Goal: Task Accomplishment & Management: Manage account settings

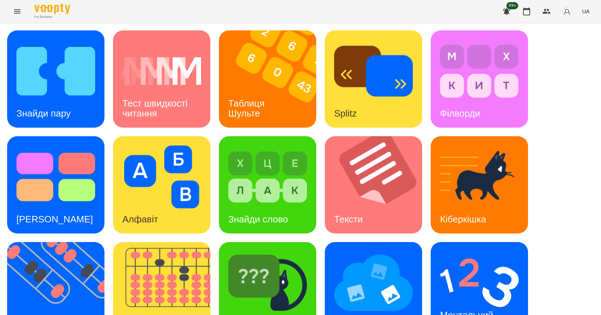
scroll to position [107, 0]
click at [378, 136] on img at bounding box center [378, 184] width 106 height 97
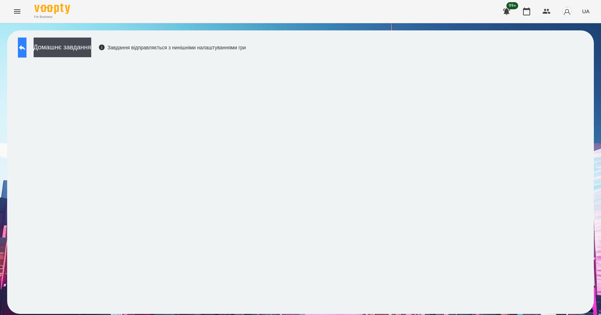
click at [26, 54] on button at bounding box center [22, 48] width 9 height 20
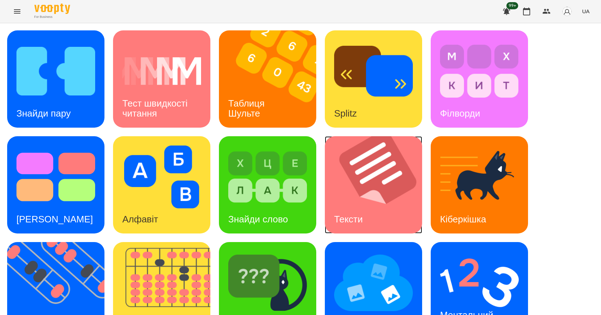
click at [385, 205] on img at bounding box center [378, 184] width 106 height 97
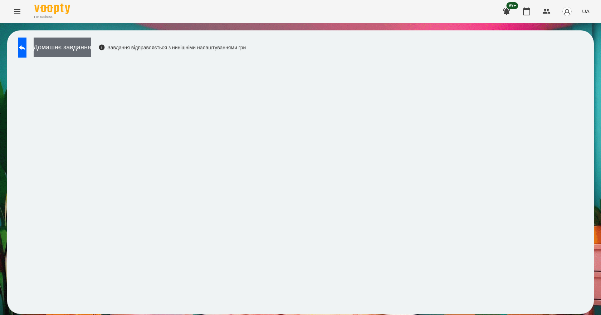
click at [91, 53] on button "Домашнє завдання" at bounding box center [63, 48] width 58 height 20
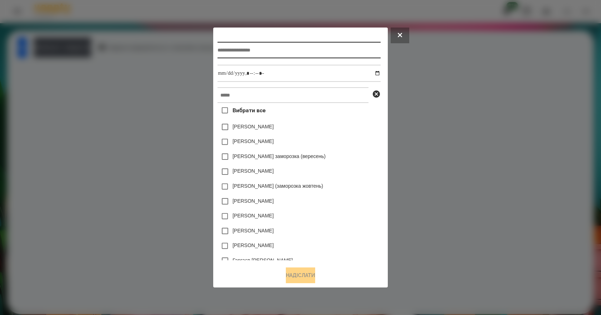
click at [271, 49] on input "text" at bounding box center [298, 50] width 163 height 16
type input "**********"
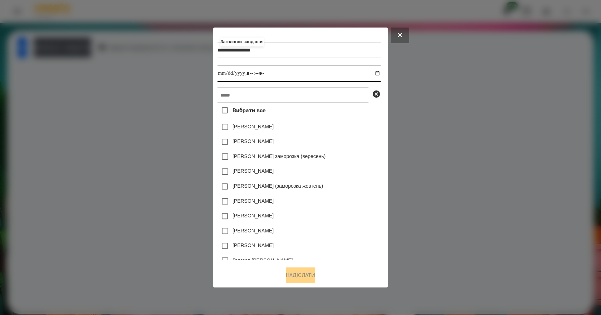
click at [379, 73] on input "datetime-local" at bounding box center [298, 73] width 163 height 17
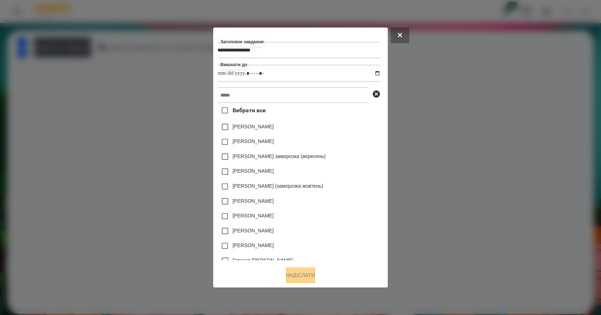
type input "**********"
click at [354, 160] on div "[PERSON_NAME] заморозка (вересень)" at bounding box center [298, 156] width 163 height 15
click at [309, 97] on input "text" at bounding box center [292, 95] width 151 height 16
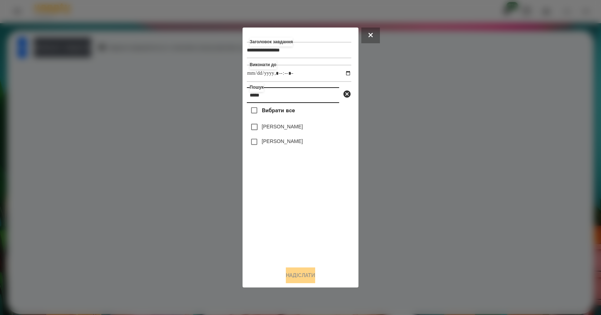
type input "*****"
click at [294, 142] on label "[PERSON_NAME]" at bounding box center [282, 141] width 41 height 7
click at [311, 275] on button "Надіслати" at bounding box center [300, 276] width 29 height 16
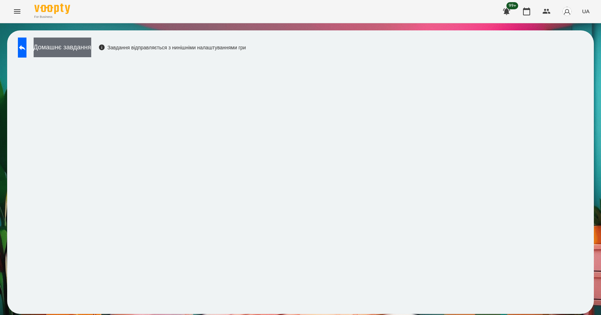
click at [91, 50] on button "Домашнє завдання" at bounding box center [63, 48] width 58 height 20
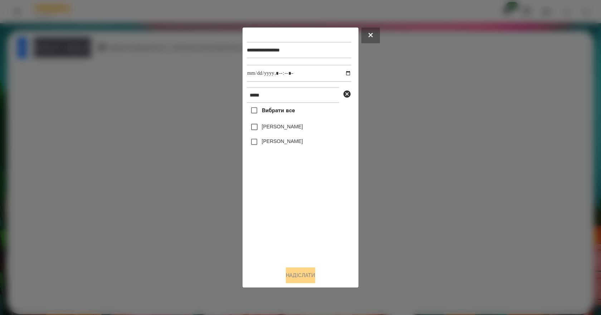
click at [294, 144] on label "[PERSON_NAME]" at bounding box center [282, 141] width 41 height 7
click at [309, 277] on button "Надіслати" at bounding box center [300, 276] width 29 height 16
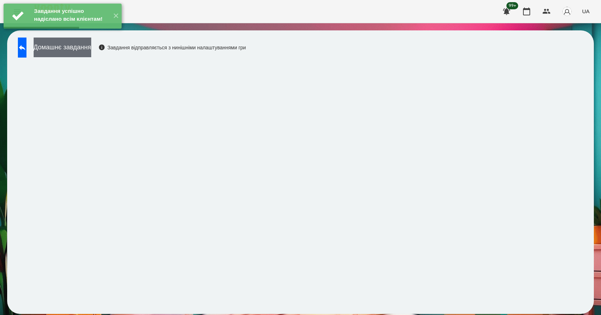
click at [81, 48] on button "Домашнє завдання" at bounding box center [63, 48] width 58 height 20
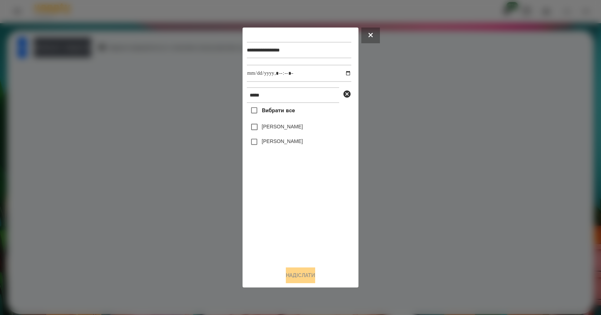
click at [295, 141] on label "[PERSON_NAME]" at bounding box center [282, 141] width 41 height 7
click at [309, 274] on button "Надіслати" at bounding box center [300, 276] width 29 height 16
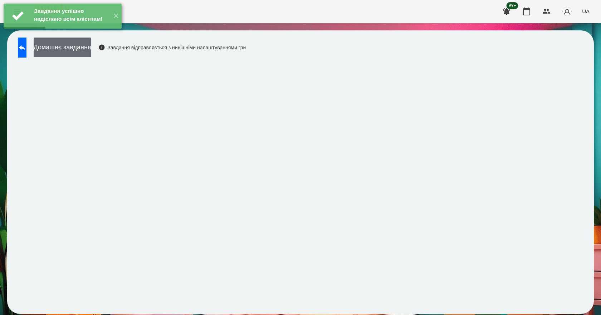
click at [91, 45] on button "Домашнє завдання" at bounding box center [63, 48] width 58 height 20
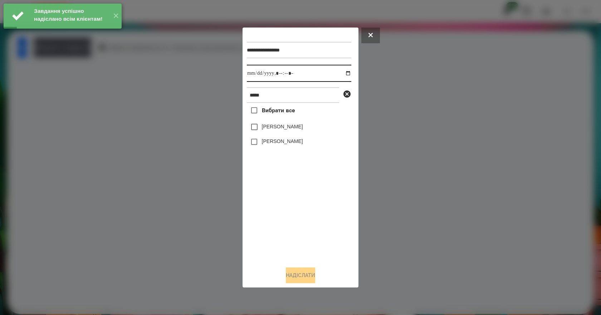
click at [344, 71] on input "datetime-local" at bounding box center [299, 73] width 104 height 17
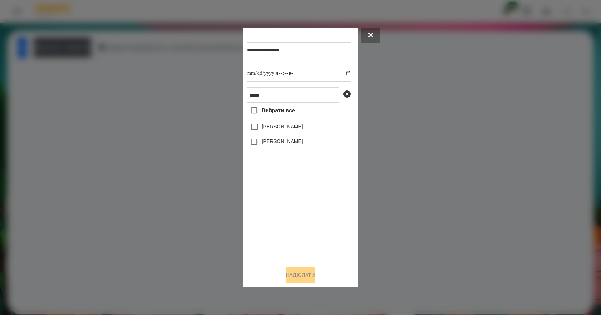
click at [292, 196] on div "Вибрати все [PERSON_NAME] [PERSON_NAME]" at bounding box center [299, 182] width 104 height 158
click at [294, 145] on label "[PERSON_NAME]" at bounding box center [282, 141] width 41 height 7
click at [306, 275] on button "Надіслати" at bounding box center [300, 276] width 29 height 16
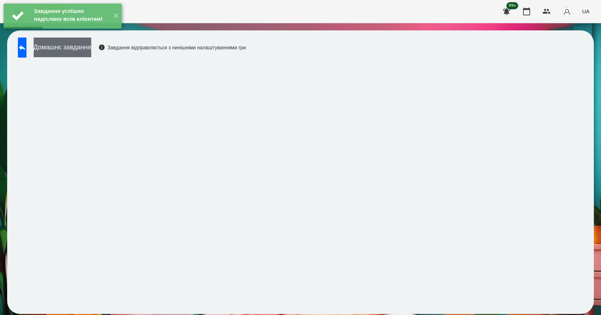
click at [91, 52] on button "Домашнє завдання" at bounding box center [63, 48] width 58 height 20
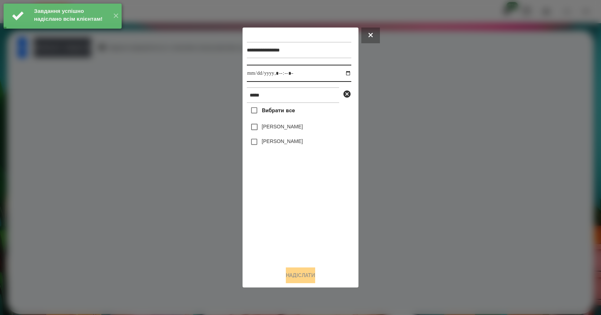
click at [342, 73] on input "datetime-local" at bounding box center [299, 73] width 104 height 17
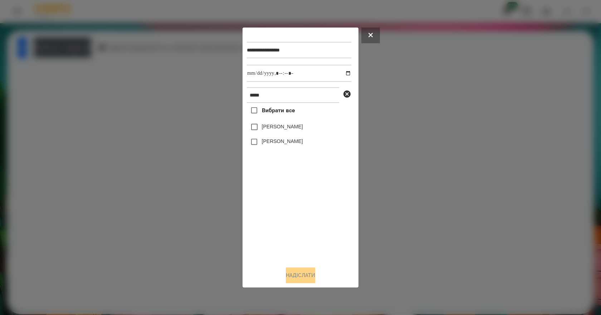
click at [290, 226] on div "Вибрати все [PERSON_NAME] [PERSON_NAME]" at bounding box center [299, 182] width 104 height 158
drag, startPoint x: 287, startPoint y: 156, endPoint x: 287, endPoint y: 147, distance: 9.7
click at [306, 278] on button "Надіслати" at bounding box center [300, 276] width 29 height 16
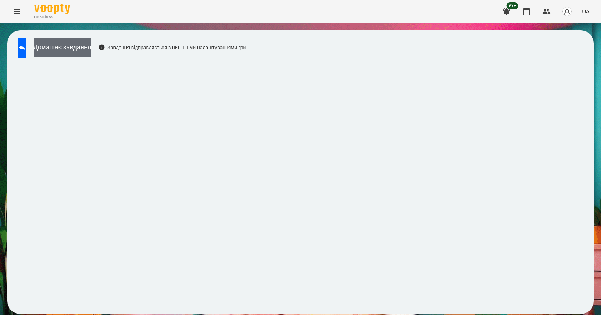
click at [91, 52] on button "Домашнє завдання" at bounding box center [63, 48] width 58 height 20
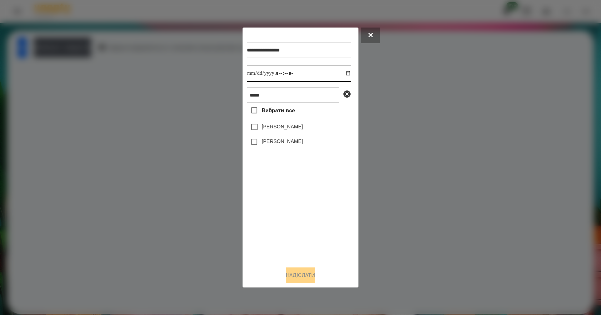
click at [341, 72] on input "datetime-local" at bounding box center [299, 73] width 104 height 17
type input "**********"
click at [267, 212] on div "Вибрати все [PERSON_NAME] [PERSON_NAME]" at bounding box center [299, 182] width 104 height 158
click at [284, 142] on label "[PERSON_NAME]" at bounding box center [282, 141] width 41 height 7
click at [305, 280] on button "Надіслати" at bounding box center [300, 276] width 29 height 16
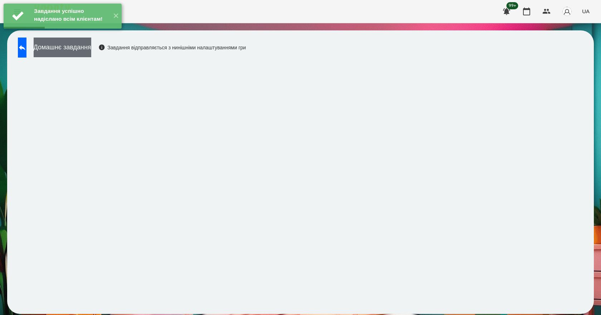
click at [91, 53] on button "Домашнє завдання" at bounding box center [63, 48] width 58 height 20
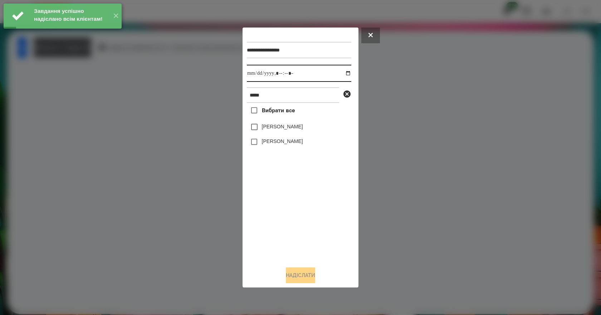
click at [341, 72] on input "datetime-local" at bounding box center [299, 73] width 104 height 17
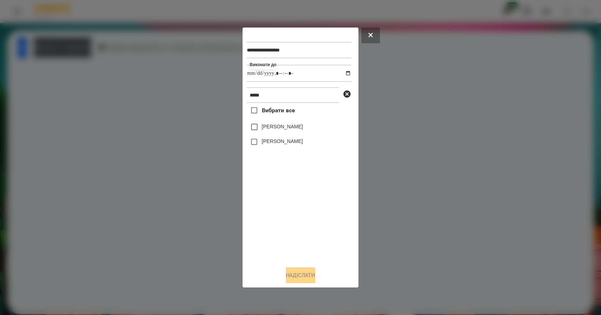
type input "**********"
drag, startPoint x: 269, startPoint y: 230, endPoint x: 270, endPoint y: 222, distance: 7.7
click at [269, 230] on div "Вибрати все [PERSON_NAME] [PERSON_NAME]" at bounding box center [299, 182] width 104 height 158
click at [294, 140] on label "[PERSON_NAME]" at bounding box center [282, 141] width 41 height 7
click at [307, 279] on button "Надіслати" at bounding box center [300, 276] width 29 height 16
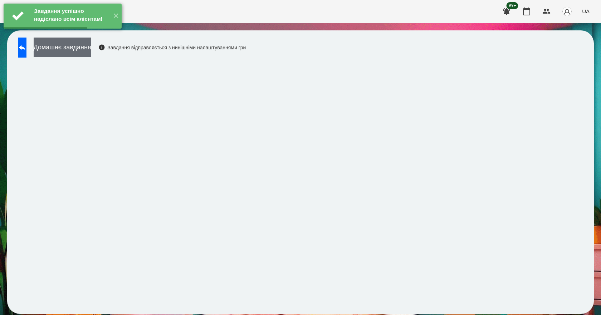
click at [91, 44] on button "Домашнє завдання" at bounding box center [63, 48] width 58 height 20
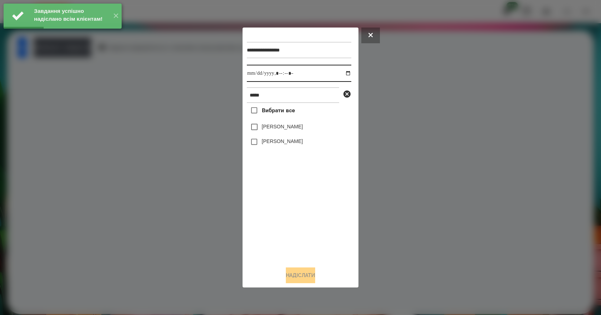
click at [342, 72] on input "datetime-local" at bounding box center [299, 73] width 104 height 17
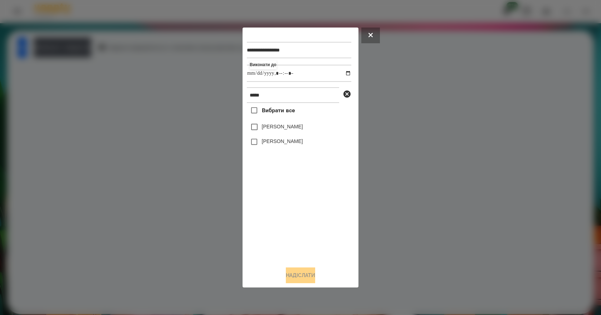
type input "**********"
click at [266, 207] on div "Вибрати все [PERSON_NAME] [PERSON_NAME]" at bounding box center [299, 182] width 104 height 158
click at [298, 142] on label "[PERSON_NAME]" at bounding box center [282, 141] width 41 height 7
click at [308, 271] on button "Надіслати" at bounding box center [300, 276] width 29 height 16
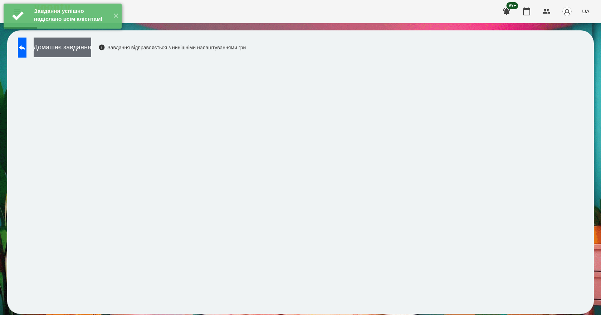
click at [91, 51] on button "Домашнє завдання" at bounding box center [63, 48] width 58 height 20
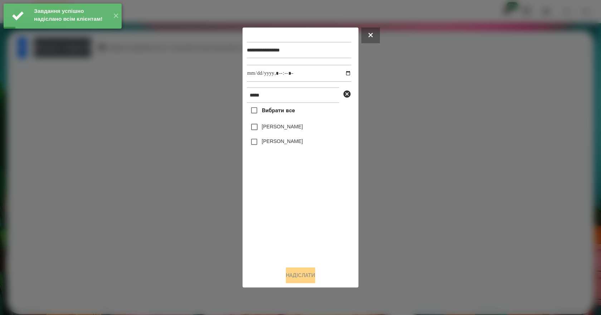
click at [283, 142] on label "[PERSON_NAME]" at bounding box center [282, 141] width 41 height 7
click at [312, 279] on button "Надіслати" at bounding box center [300, 276] width 29 height 16
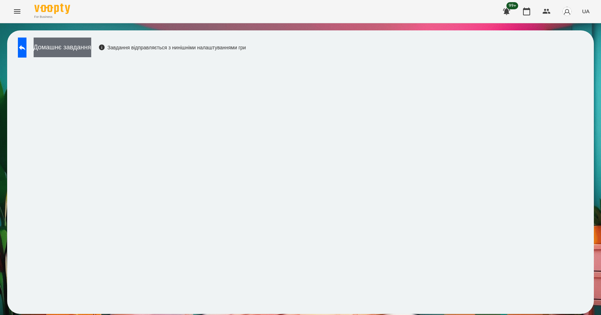
click at [80, 48] on button "Домашнє завдання" at bounding box center [63, 48] width 58 height 20
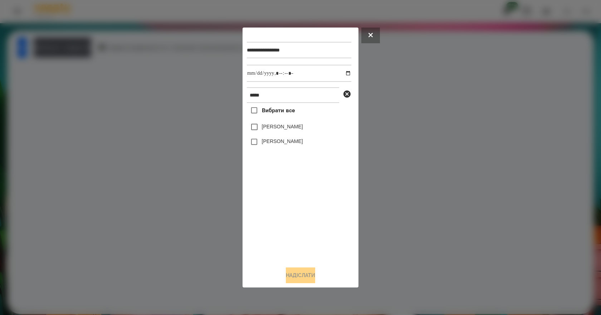
click at [292, 141] on label "[PERSON_NAME]" at bounding box center [282, 141] width 41 height 7
click at [312, 278] on button "Надіслати" at bounding box center [300, 276] width 29 height 16
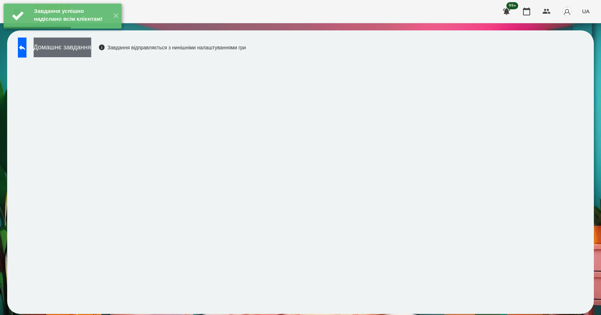
click at [91, 54] on button "Домашнє завдання" at bounding box center [63, 48] width 58 height 20
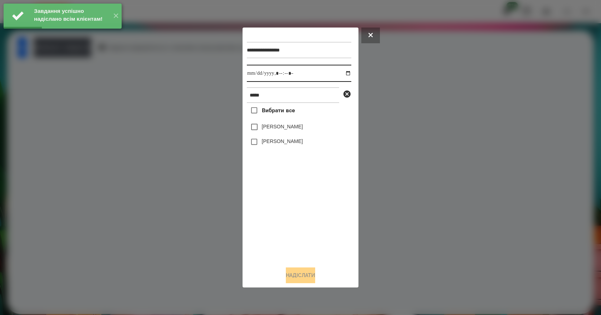
click at [342, 71] on input "datetime-local" at bounding box center [299, 73] width 104 height 17
click at [281, 212] on div "Вибрати все [PERSON_NAME] [PERSON_NAME]" at bounding box center [299, 182] width 104 height 158
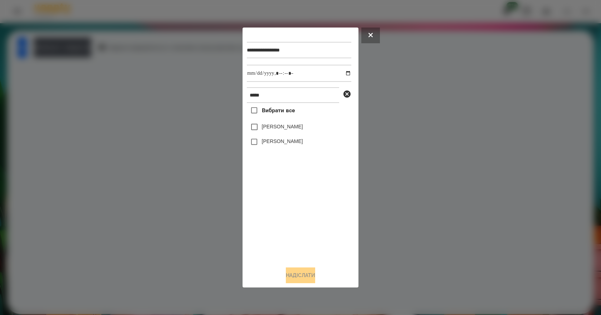
click at [571, 147] on div at bounding box center [300, 157] width 601 height 315
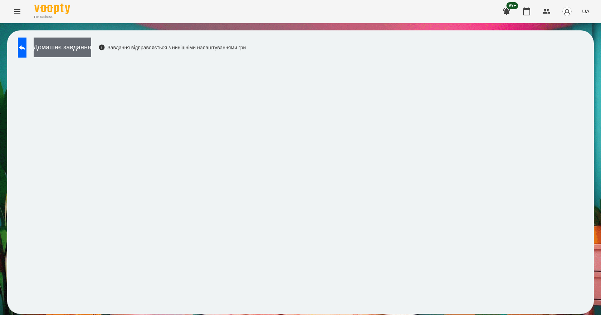
click at [72, 46] on button "Домашнє завдання" at bounding box center [63, 48] width 58 height 20
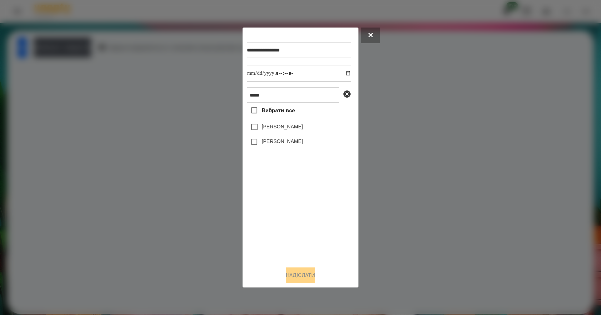
click at [286, 142] on label "[PERSON_NAME]" at bounding box center [282, 141] width 41 height 7
click at [315, 276] on button "Надіслати" at bounding box center [300, 276] width 29 height 16
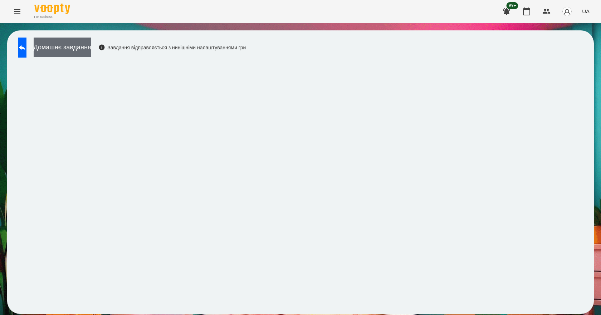
click at [91, 53] on button "Домашнє завдання" at bounding box center [63, 48] width 58 height 20
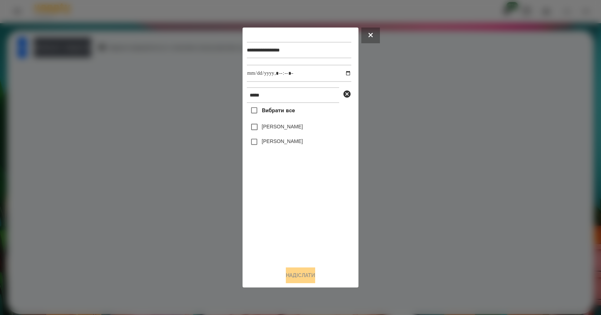
click at [279, 145] on label "[PERSON_NAME]" at bounding box center [282, 141] width 41 height 7
click at [310, 279] on button "Надіслати" at bounding box center [300, 276] width 29 height 16
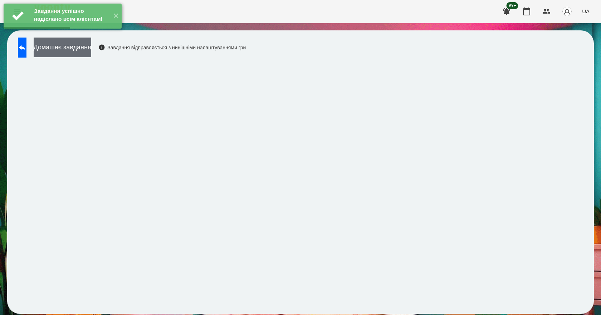
click at [91, 52] on button "Домашнє завдання" at bounding box center [63, 48] width 58 height 20
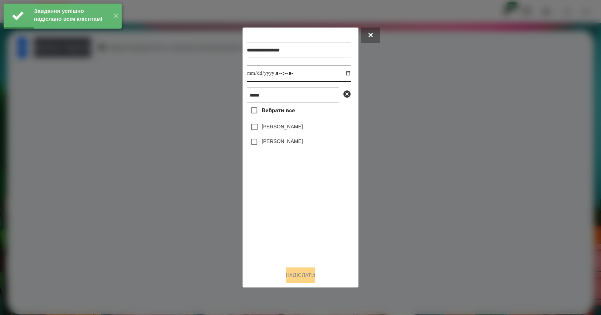
click at [343, 71] on input "datetime-local" at bounding box center [299, 73] width 104 height 17
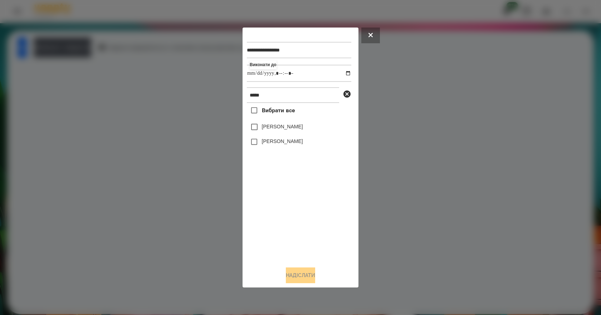
type input "**********"
click at [289, 201] on div "Вибрати все [PERSON_NAME] [PERSON_NAME]" at bounding box center [299, 182] width 104 height 158
click at [445, 142] on div at bounding box center [300, 157] width 601 height 315
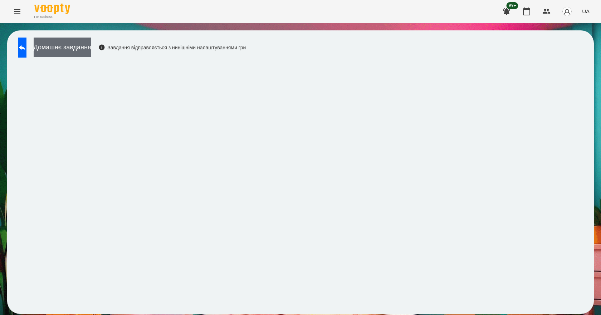
click at [91, 45] on button "Домашнє завдання" at bounding box center [63, 48] width 58 height 20
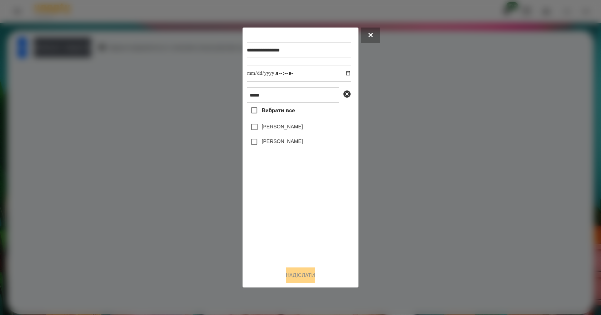
click at [299, 142] on label "[PERSON_NAME]" at bounding box center [282, 141] width 41 height 7
click at [312, 282] on button "Надіслати" at bounding box center [300, 276] width 29 height 16
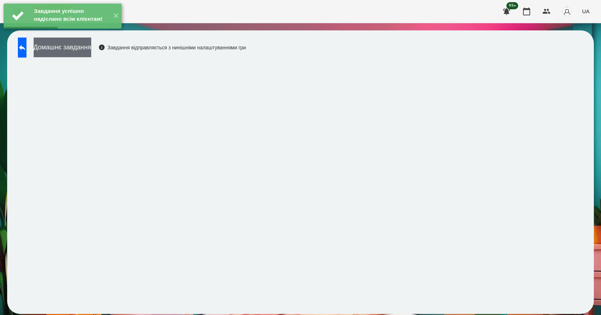
click at [91, 50] on button "Домашнє завдання" at bounding box center [63, 48] width 58 height 20
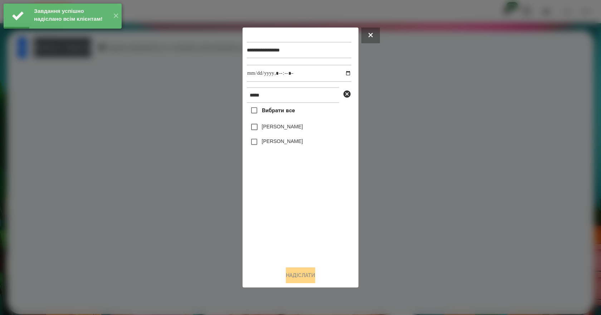
click at [295, 142] on label "[PERSON_NAME]" at bounding box center [282, 141] width 41 height 7
click at [309, 278] on button "Надіслати" at bounding box center [300, 276] width 29 height 16
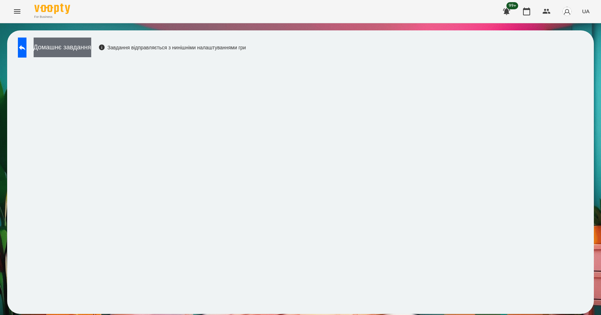
click at [91, 52] on button "Домашнє завдання" at bounding box center [63, 48] width 58 height 20
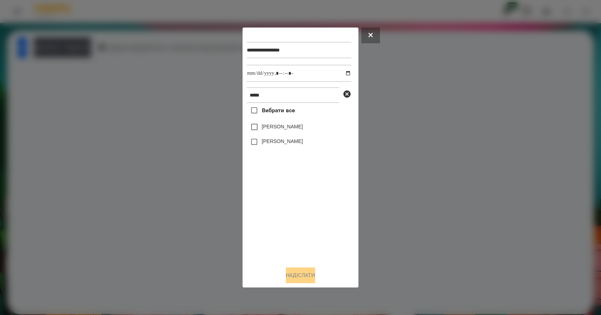
click at [298, 147] on div "[PERSON_NAME]" at bounding box center [299, 141] width 104 height 15
click at [298, 142] on label "[PERSON_NAME]" at bounding box center [282, 141] width 41 height 7
click at [307, 280] on button "Надіслати" at bounding box center [300, 276] width 29 height 16
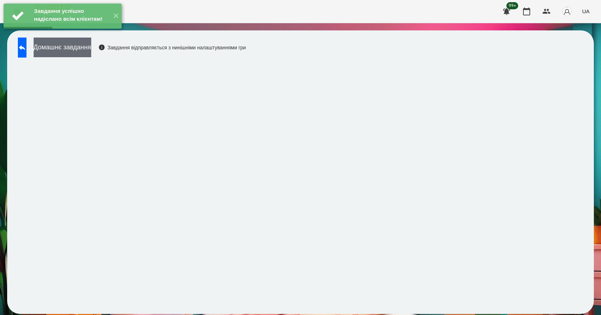
click at [91, 50] on button "Домашнє завдання" at bounding box center [63, 48] width 58 height 20
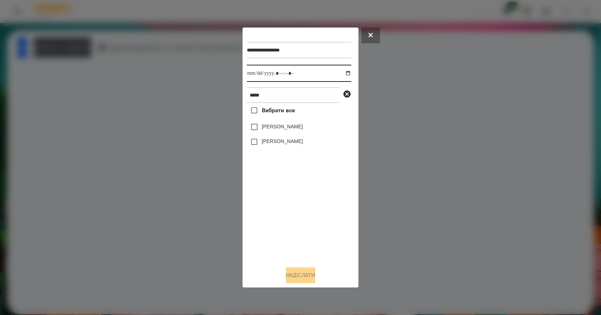
click at [344, 72] on input "datetime-local" at bounding box center [299, 73] width 104 height 17
click at [323, 212] on div "Вибрати все [PERSON_NAME] [PERSON_NAME]" at bounding box center [299, 182] width 104 height 158
click at [295, 143] on label "[PERSON_NAME]" at bounding box center [282, 141] width 41 height 7
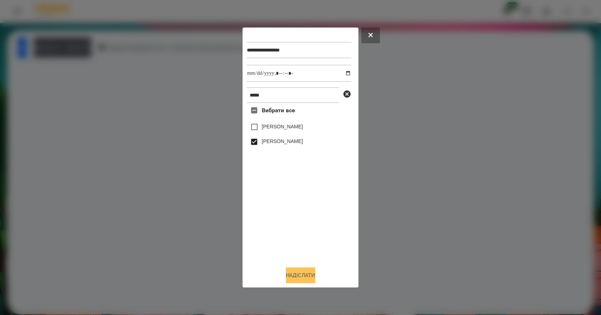
click at [313, 283] on button "Надіслати" at bounding box center [300, 276] width 29 height 16
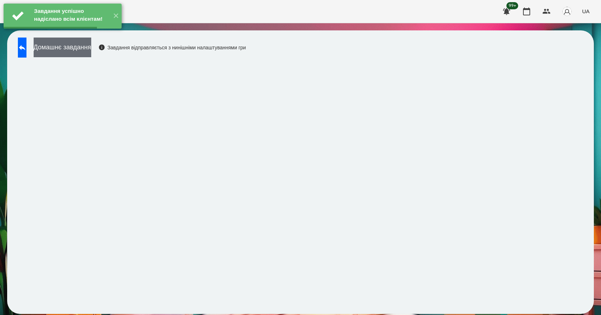
click at [91, 45] on button "Домашнє завдання" at bounding box center [63, 48] width 58 height 20
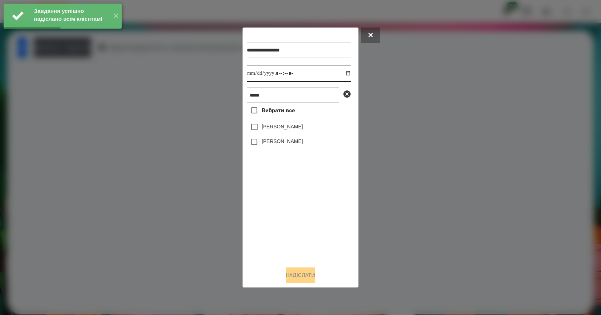
click at [339, 74] on input "datetime-local" at bounding box center [299, 73] width 104 height 17
click at [314, 211] on div "Вибрати все [PERSON_NAME] [PERSON_NAME]" at bounding box center [299, 182] width 104 height 158
click at [297, 145] on label "[PERSON_NAME]" at bounding box center [282, 141] width 41 height 7
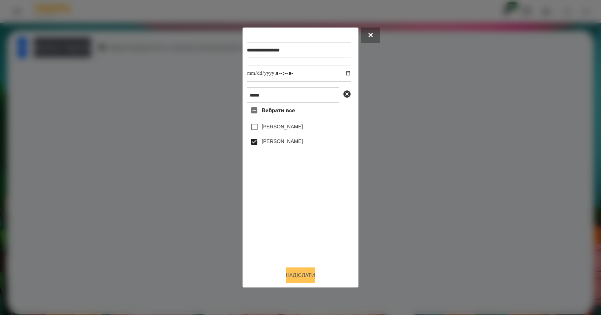
click at [308, 277] on button "Надіслати" at bounding box center [300, 276] width 29 height 16
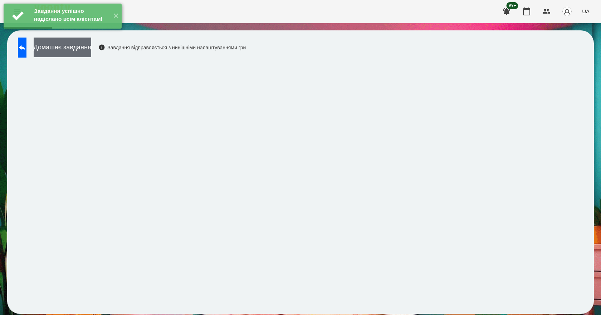
click at [99, 57] on div "Домашнє завдання Завдання відправляється з нинішніми налаштуваннями гри" at bounding box center [129, 50] width 231 height 24
click at [91, 52] on button "Домашнє завдання" at bounding box center [63, 48] width 58 height 20
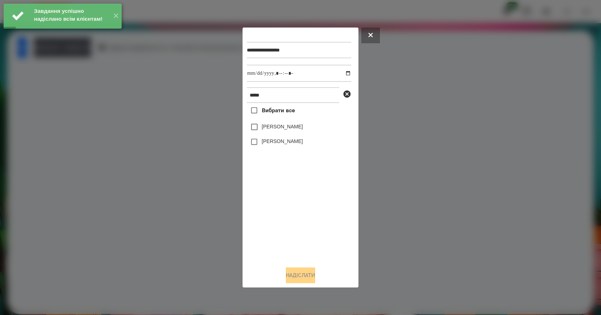
click at [290, 141] on label "[PERSON_NAME]" at bounding box center [282, 141] width 41 height 7
click at [312, 282] on button "Надіслати" at bounding box center [300, 276] width 29 height 16
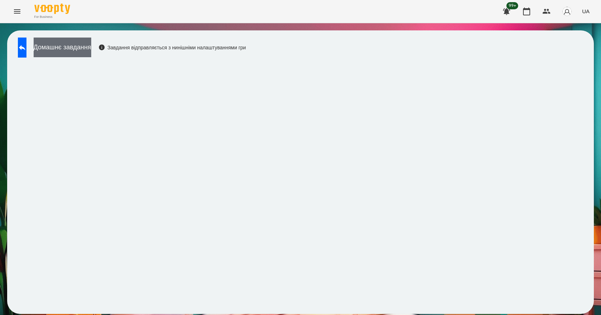
click at [91, 52] on button "Домашнє завдання" at bounding box center [63, 48] width 58 height 20
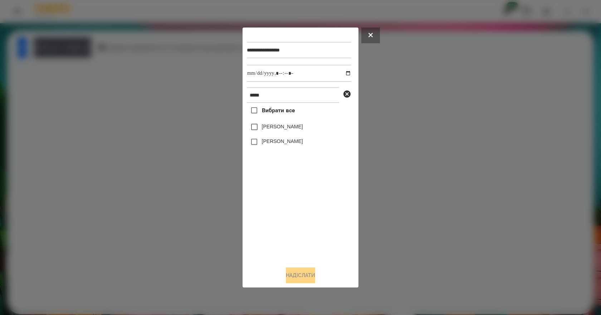
click at [300, 145] on label "[PERSON_NAME]" at bounding box center [282, 141] width 41 height 7
click at [308, 276] on button "Надіслати" at bounding box center [300, 276] width 29 height 16
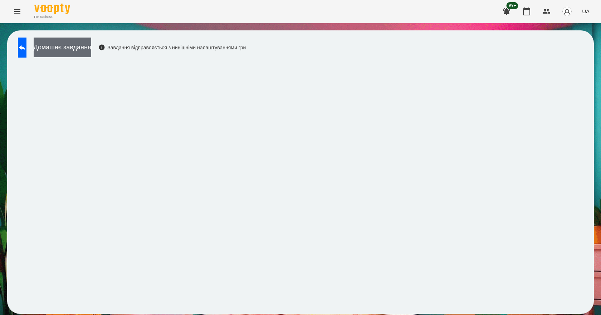
click at [91, 49] on button "Домашнє завдання" at bounding box center [63, 48] width 58 height 20
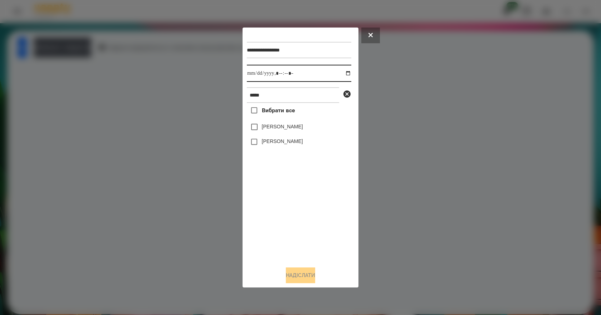
click at [343, 71] on input "datetime-local" at bounding box center [299, 73] width 104 height 17
type input "**********"
drag, startPoint x: 301, startPoint y: 236, endPoint x: 302, endPoint y: 204, distance: 32.6
click at [303, 235] on div "Вибрати все [PERSON_NAME] [PERSON_NAME]" at bounding box center [299, 182] width 104 height 158
click at [301, 141] on label "[PERSON_NAME]" at bounding box center [282, 141] width 41 height 7
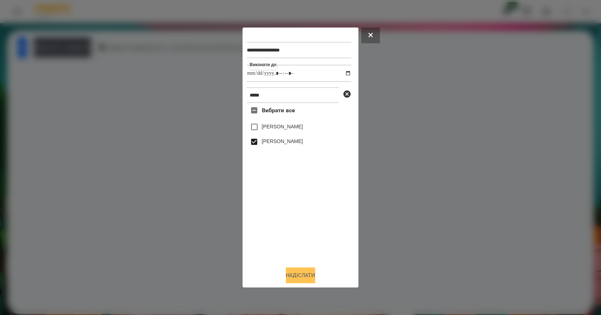
click at [305, 274] on button "Надіслати" at bounding box center [300, 276] width 29 height 16
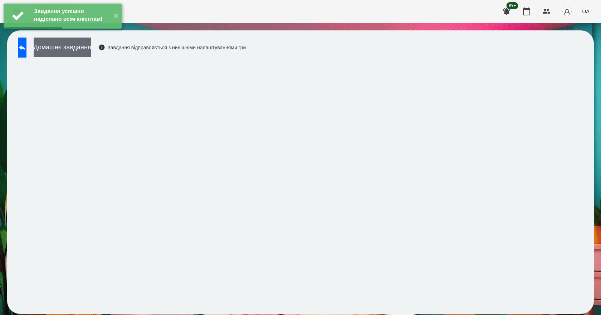
click at [91, 50] on button "Домашнє завдання" at bounding box center [63, 48] width 58 height 20
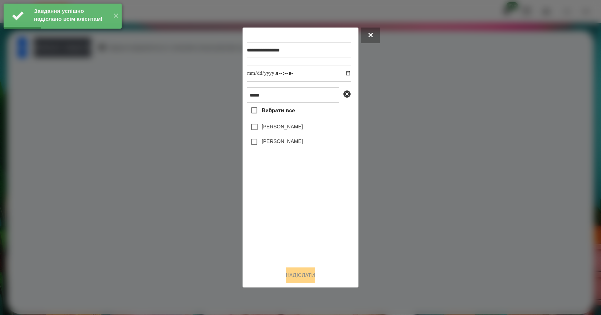
click at [298, 144] on label "[PERSON_NAME]" at bounding box center [282, 141] width 41 height 7
click at [283, 145] on label "[PERSON_NAME]" at bounding box center [282, 141] width 41 height 7
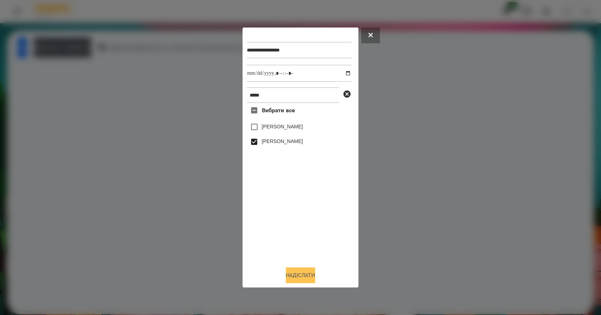
click at [315, 278] on button "Надіслати" at bounding box center [300, 276] width 29 height 16
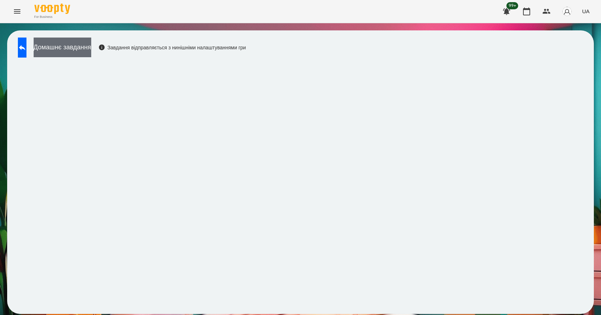
click at [76, 53] on button "Домашнє завдання" at bounding box center [63, 48] width 58 height 20
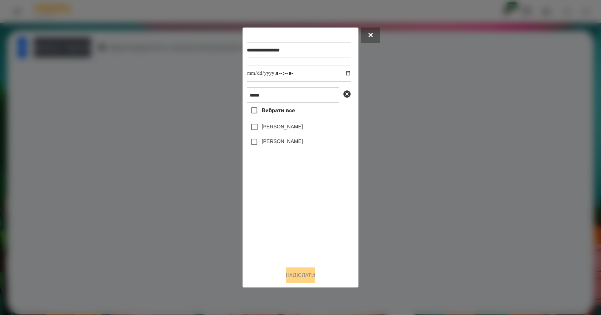
click at [292, 143] on label "[PERSON_NAME]" at bounding box center [282, 141] width 41 height 7
click at [310, 279] on button "Надіслати" at bounding box center [300, 276] width 29 height 16
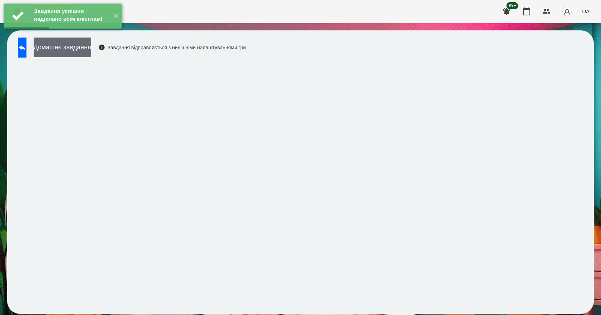
click at [89, 50] on button "Домашнє завдання" at bounding box center [63, 48] width 58 height 20
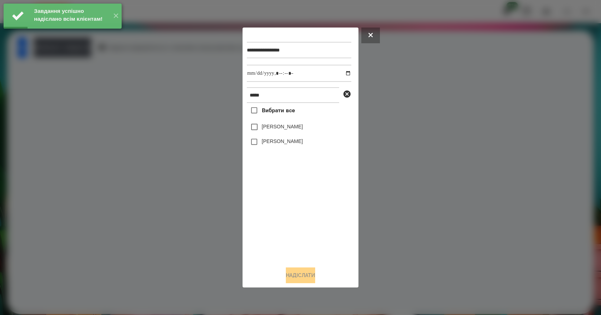
click at [301, 142] on label "[PERSON_NAME]" at bounding box center [282, 141] width 41 height 7
click at [304, 279] on button "Надіслати" at bounding box center [300, 276] width 29 height 16
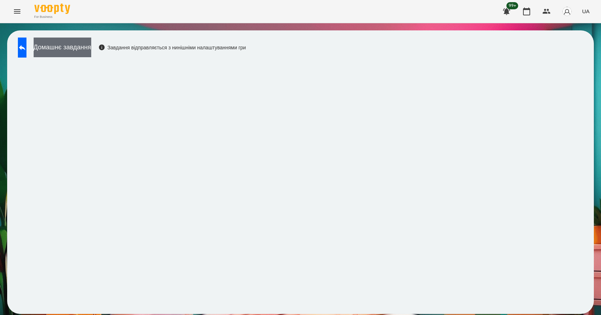
click at [91, 52] on button "Домашнє завдання" at bounding box center [63, 48] width 58 height 20
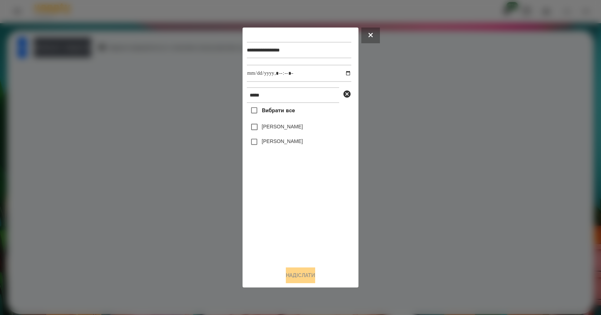
click at [301, 148] on div "[PERSON_NAME]" at bounding box center [299, 141] width 104 height 15
click at [302, 143] on label "[PERSON_NAME]" at bounding box center [282, 141] width 41 height 7
click at [310, 279] on button "Надіслати" at bounding box center [300, 276] width 29 height 16
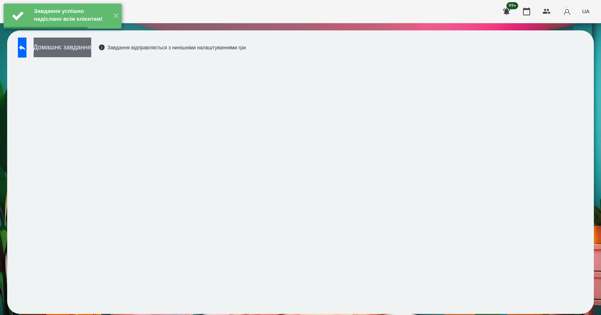
click at [89, 51] on button "Домашнє завдання" at bounding box center [63, 48] width 58 height 20
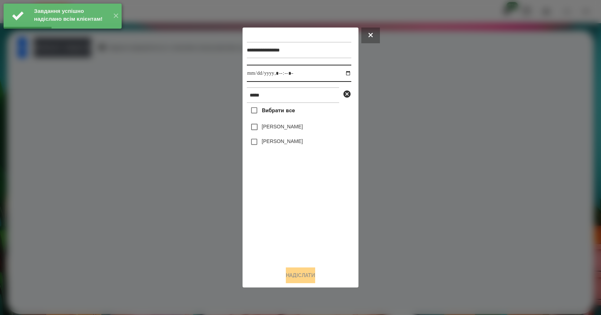
click at [343, 74] on input "datetime-local" at bounding box center [299, 73] width 104 height 17
click at [314, 197] on div "Вибрати все [PERSON_NAME] [PERSON_NAME]" at bounding box center [299, 182] width 104 height 158
click at [291, 143] on label "[PERSON_NAME]" at bounding box center [282, 141] width 41 height 7
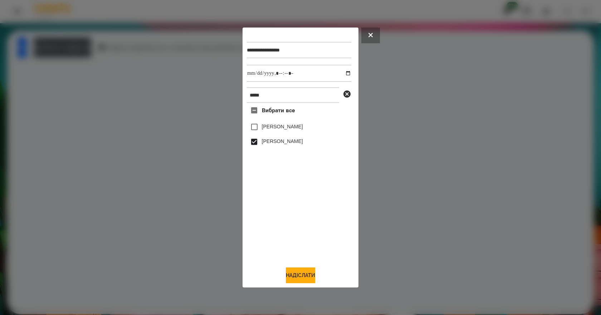
click at [530, 150] on div at bounding box center [300, 157] width 601 height 315
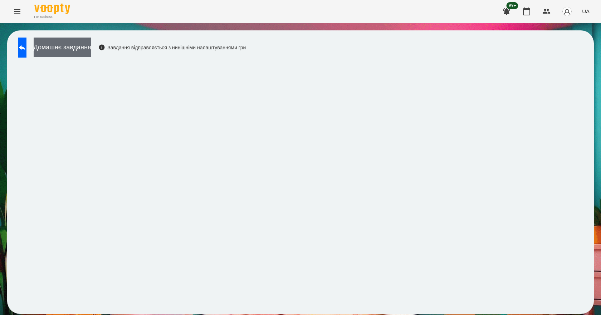
click at [91, 49] on button "Домашнє завдання" at bounding box center [63, 48] width 58 height 20
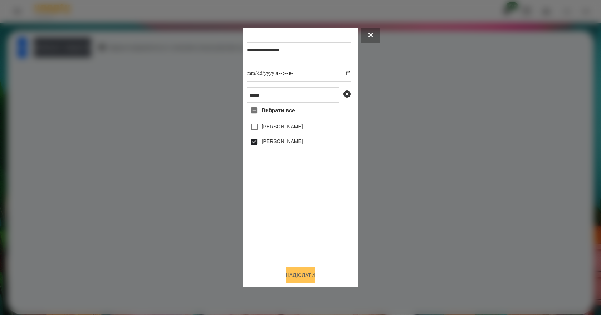
click at [303, 279] on button "Надіслати" at bounding box center [300, 276] width 29 height 16
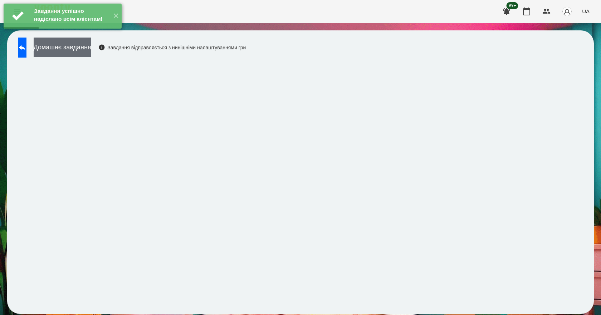
click at [82, 49] on button "Домашнє завдання" at bounding box center [63, 48] width 58 height 20
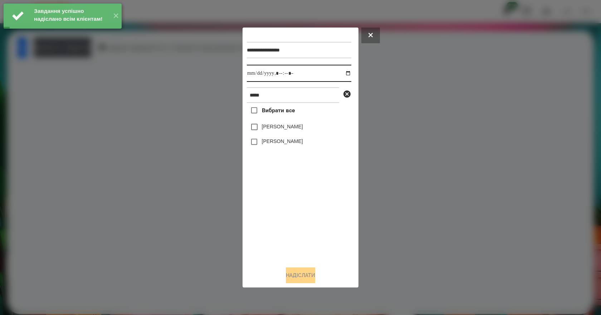
click at [340, 73] on input "datetime-local" at bounding box center [299, 73] width 104 height 17
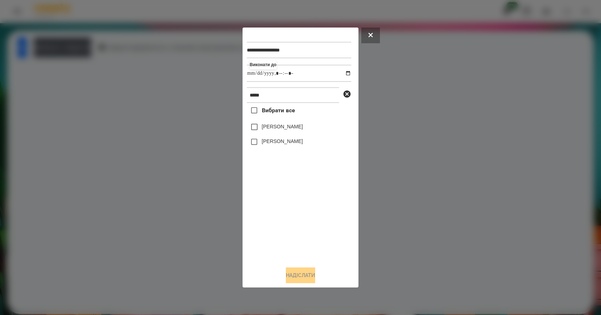
type input "**********"
click at [289, 228] on div "Вибрати все [PERSON_NAME] [PERSON_NAME]" at bounding box center [299, 182] width 104 height 158
click at [523, 158] on div at bounding box center [300, 157] width 601 height 315
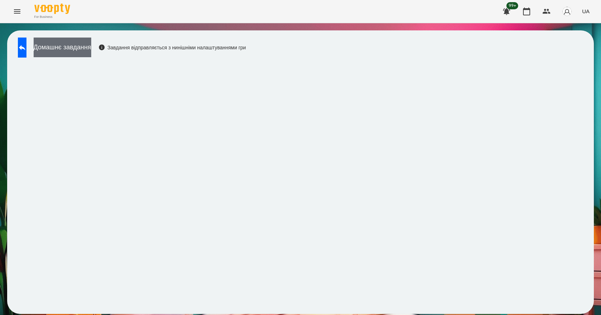
click at [87, 45] on button "Домашнє завдання" at bounding box center [63, 48] width 58 height 20
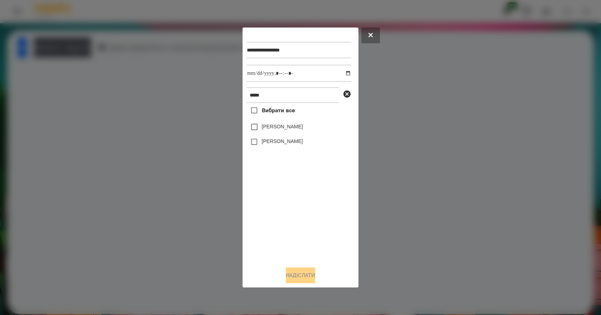
click at [303, 144] on label "[PERSON_NAME]" at bounding box center [282, 141] width 41 height 7
click at [306, 280] on button "Надіслати" at bounding box center [300, 276] width 29 height 16
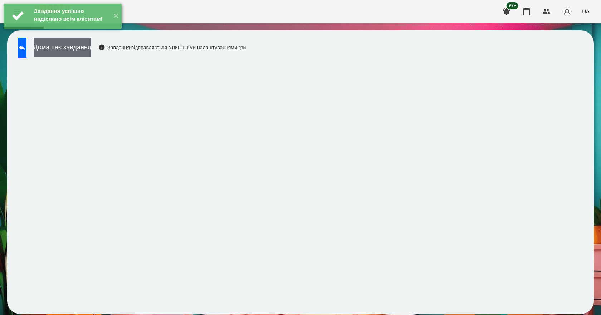
click at [88, 48] on button "Домашнє завдання" at bounding box center [63, 48] width 58 height 20
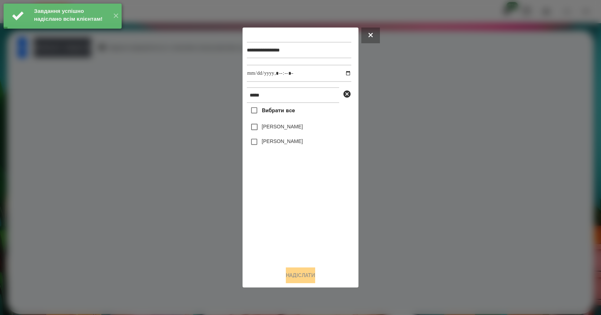
click at [298, 145] on label "[PERSON_NAME]" at bounding box center [282, 141] width 41 height 7
click at [298, 278] on button "Надіслати" at bounding box center [300, 276] width 29 height 16
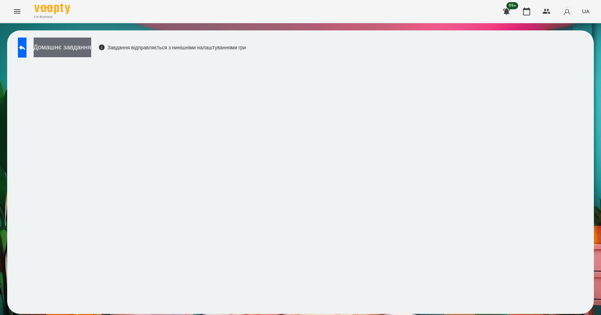
click at [91, 44] on button "Домашнє завдання" at bounding box center [63, 48] width 58 height 20
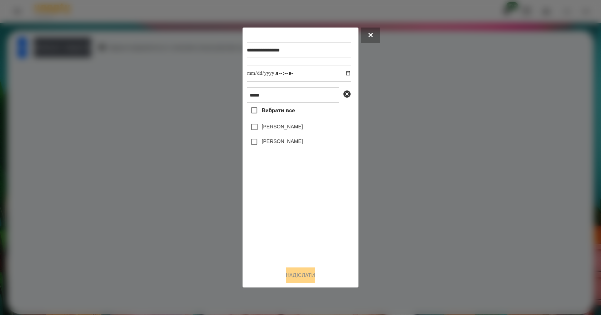
click at [301, 142] on label "[PERSON_NAME]" at bounding box center [282, 141] width 41 height 7
click at [304, 278] on button "Надіслати" at bounding box center [300, 276] width 29 height 16
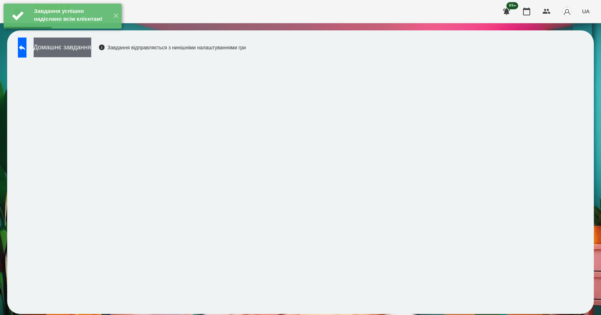
click at [87, 51] on button "Домашнє завдання" at bounding box center [63, 48] width 58 height 20
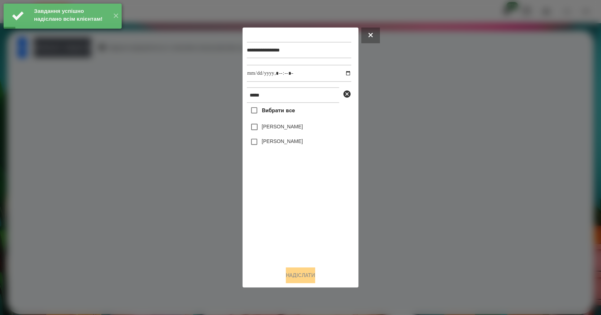
click at [293, 143] on label "[PERSON_NAME]" at bounding box center [282, 141] width 41 height 7
click at [305, 279] on button "Надіслати" at bounding box center [300, 276] width 29 height 16
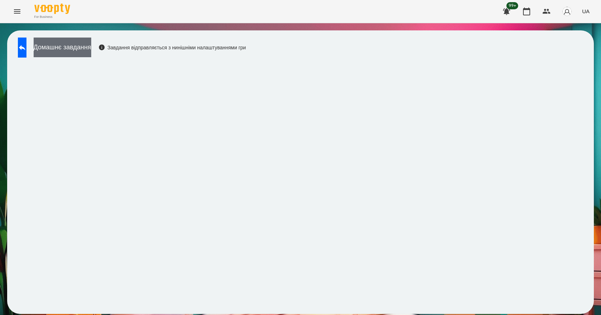
click at [91, 42] on button "Домашнє завдання" at bounding box center [63, 48] width 58 height 20
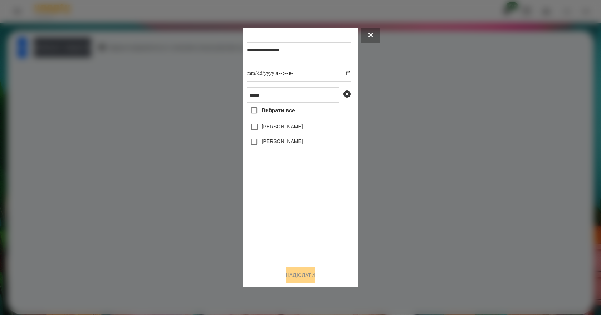
click at [303, 145] on label "[PERSON_NAME]" at bounding box center [282, 141] width 41 height 7
click at [312, 278] on button "Надіслати" at bounding box center [300, 276] width 29 height 16
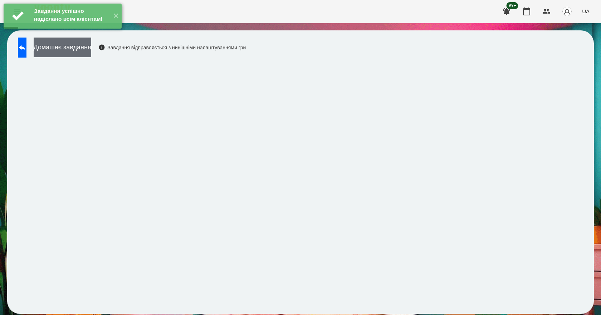
click at [91, 57] on button "Домашнє завдання" at bounding box center [63, 48] width 58 height 20
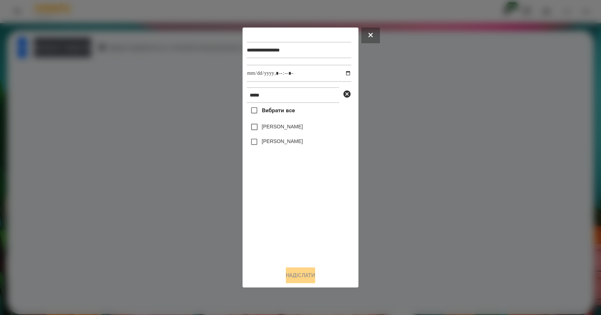
click at [301, 141] on label "[PERSON_NAME]" at bounding box center [282, 141] width 41 height 7
click at [311, 277] on button "Надіслати" at bounding box center [300, 276] width 29 height 16
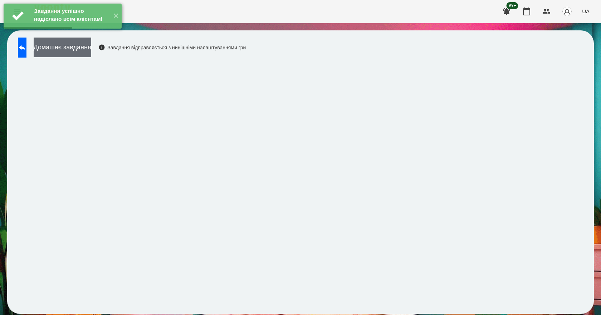
click at [84, 48] on button "Домашнє завдання" at bounding box center [63, 48] width 58 height 20
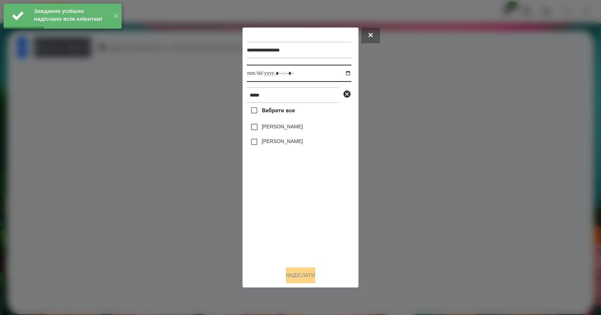
click at [343, 72] on input "datetime-local" at bounding box center [299, 73] width 104 height 17
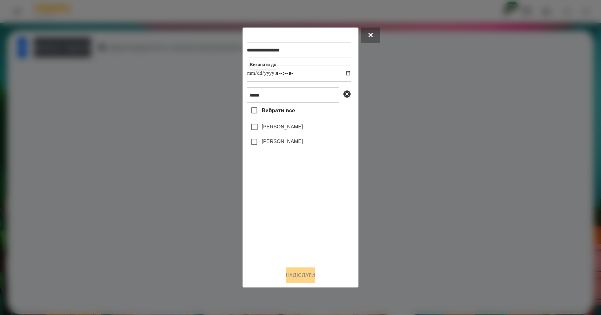
type input "**********"
click at [296, 206] on div "Вибрати все [PERSON_NAME] [PERSON_NAME]" at bounding box center [299, 182] width 104 height 158
click at [293, 143] on label "[PERSON_NAME]" at bounding box center [282, 141] width 41 height 7
click at [315, 278] on button "Надіслати" at bounding box center [300, 276] width 29 height 16
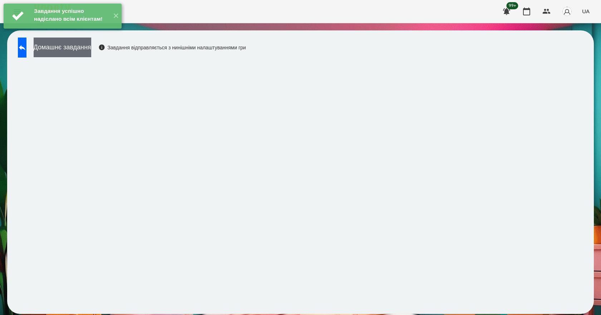
click at [78, 57] on button "Домашнє завдання" at bounding box center [63, 48] width 58 height 20
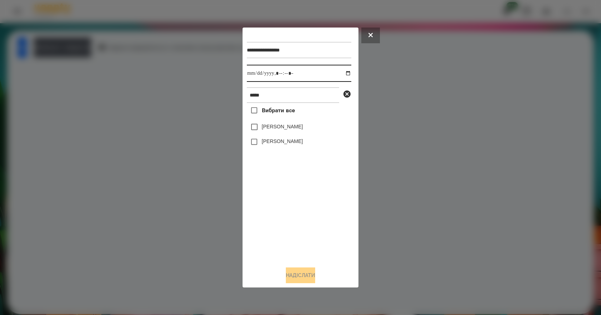
click at [343, 71] on input "datetime-local" at bounding box center [299, 73] width 104 height 17
type input "**********"
click at [568, 105] on div at bounding box center [300, 157] width 601 height 315
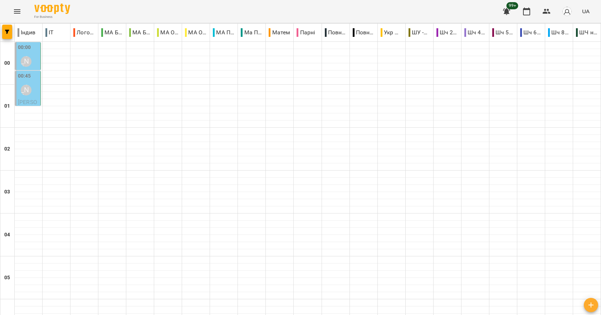
scroll to position [608, 0]
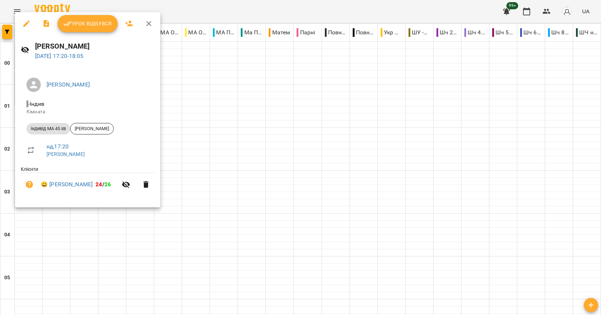
click at [231, 172] on div at bounding box center [300, 157] width 601 height 315
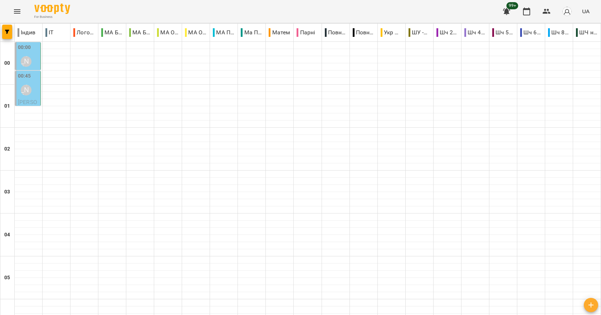
scroll to position [501, 0]
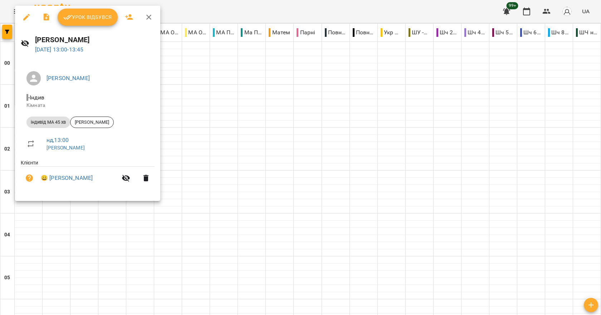
click at [201, 134] on div at bounding box center [300, 157] width 601 height 315
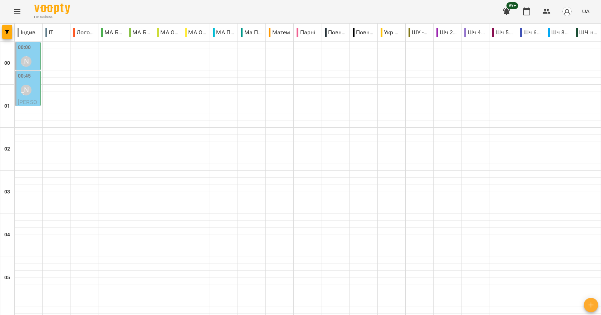
scroll to position [393, 0]
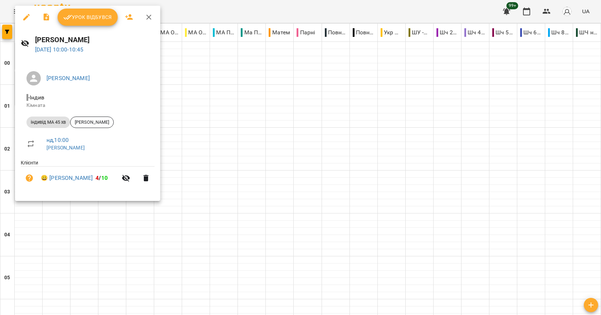
click at [92, 21] on span "Урок відбувся" at bounding box center [87, 17] width 49 height 9
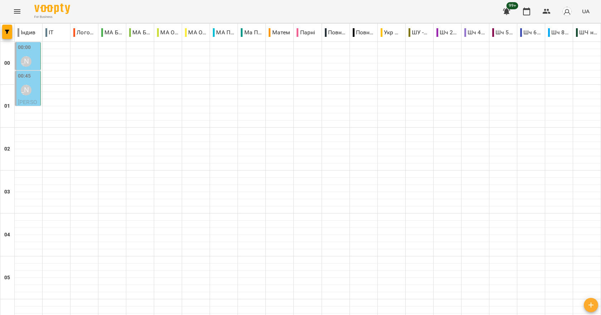
scroll to position [429, 0]
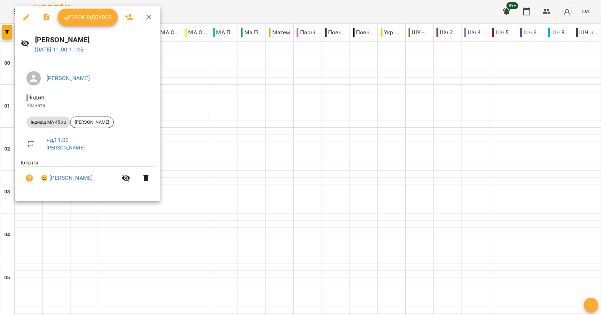
click at [279, 115] on div at bounding box center [300, 157] width 601 height 315
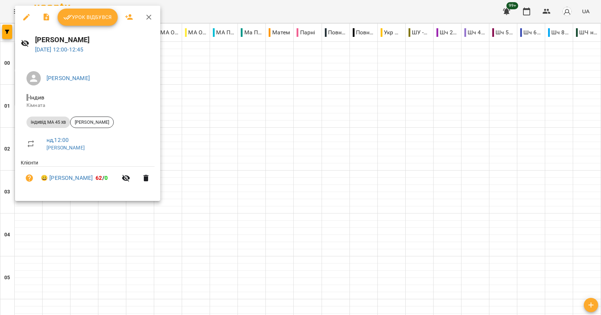
click at [89, 19] on span "Урок відбувся" at bounding box center [87, 17] width 49 height 9
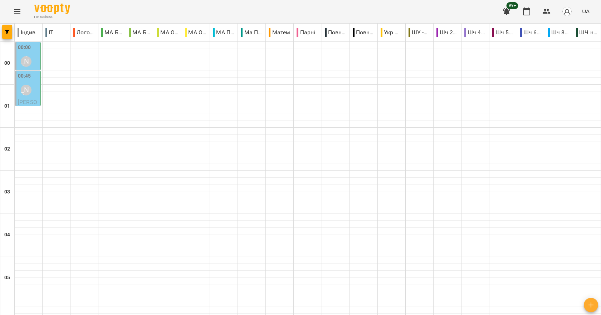
scroll to position [429, 0]
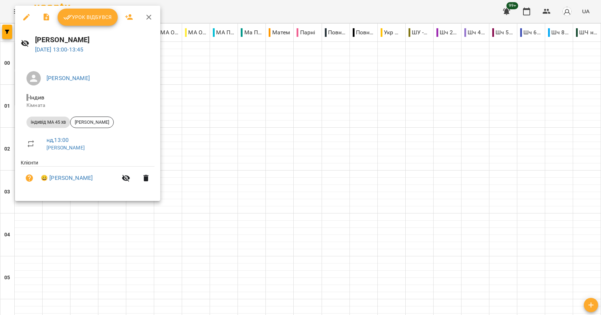
click at [83, 22] on button "Урок відбувся" at bounding box center [88, 17] width 60 height 17
